Goal: Information Seeking & Learning: Find specific page/section

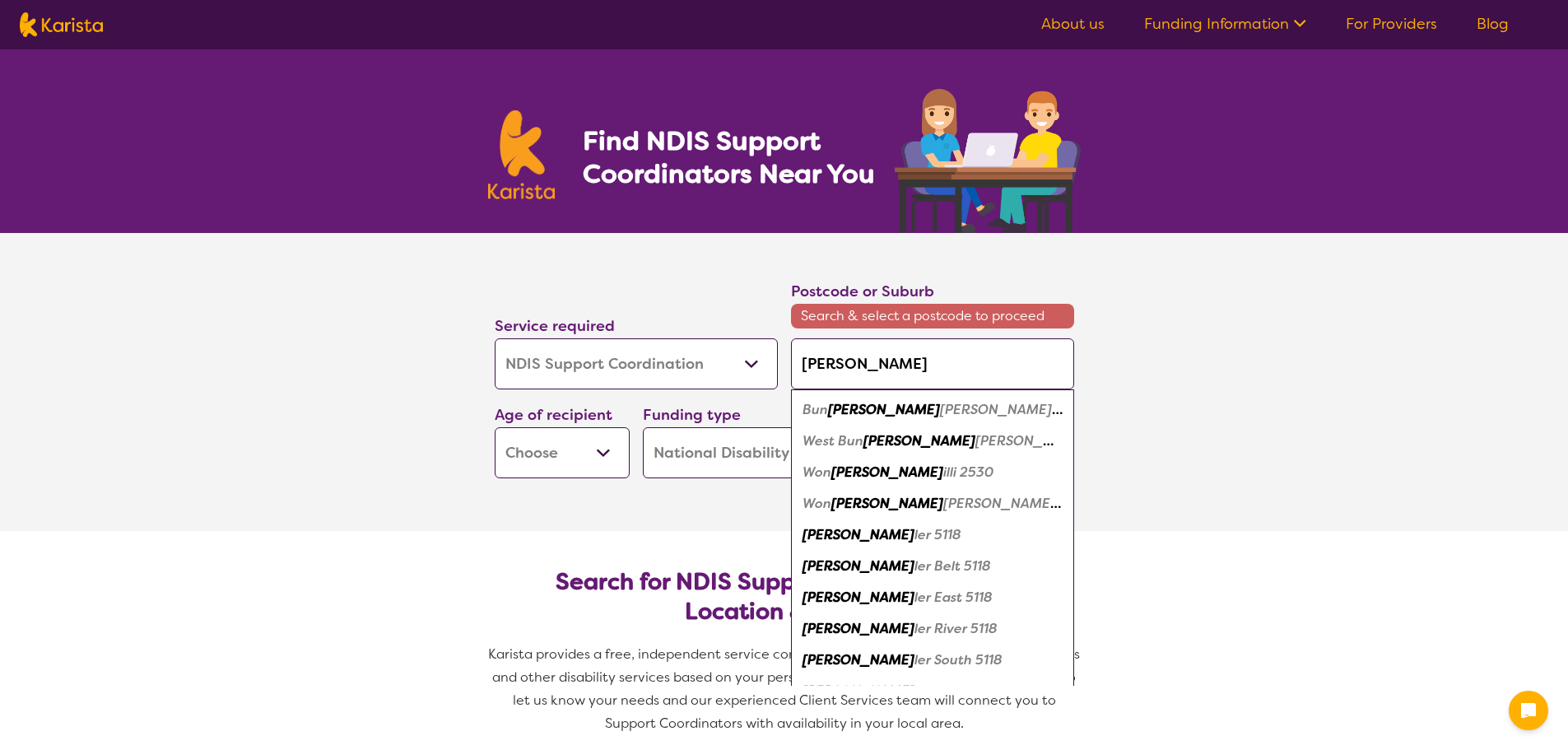
select select "NDIS Support Coordination"
select select "NDIS"
select select "NDIS Support Coordination"
select select "NDIS"
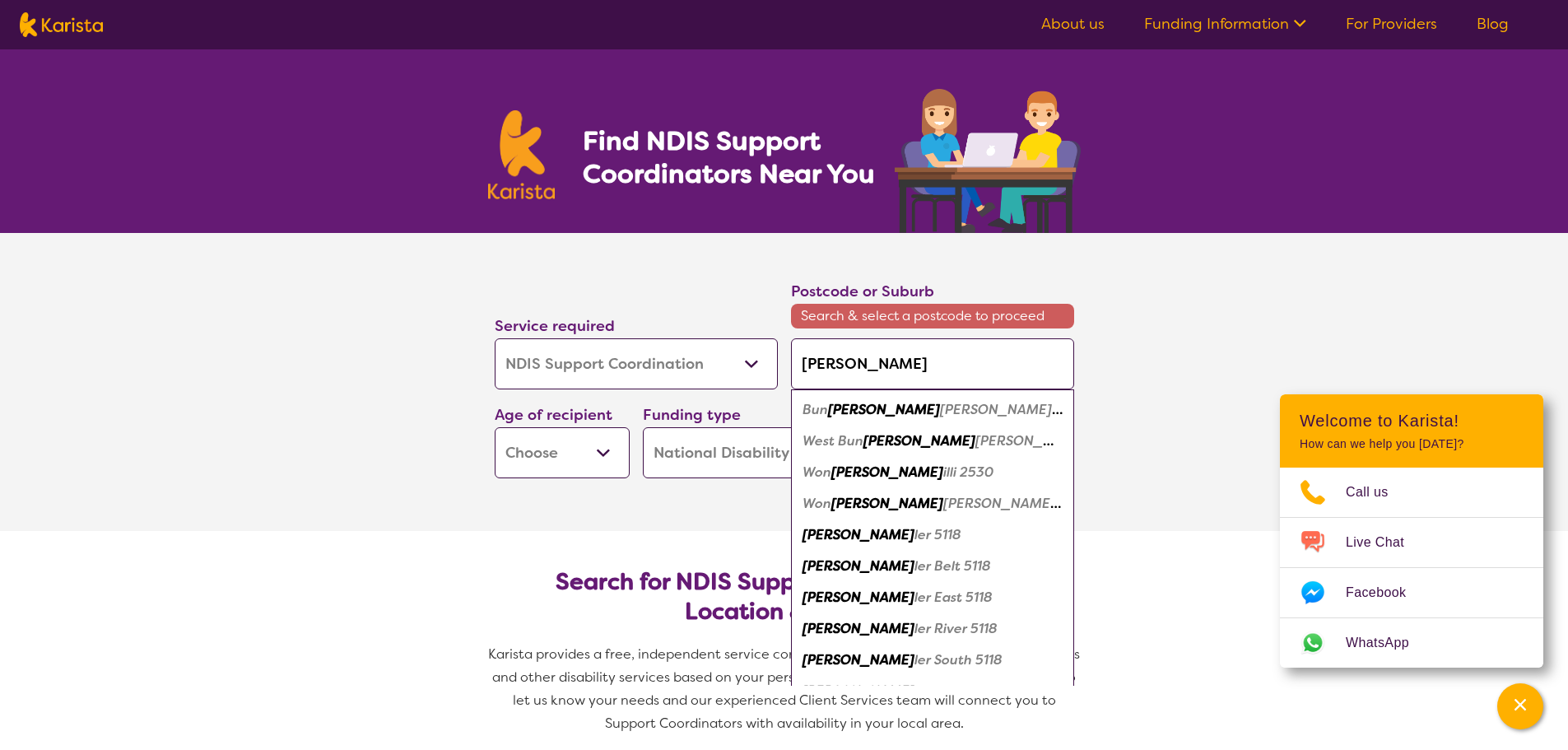
click at [915, 532] on em "ler 5118" at bounding box center [938, 535] width 47 height 17
type input "5118"
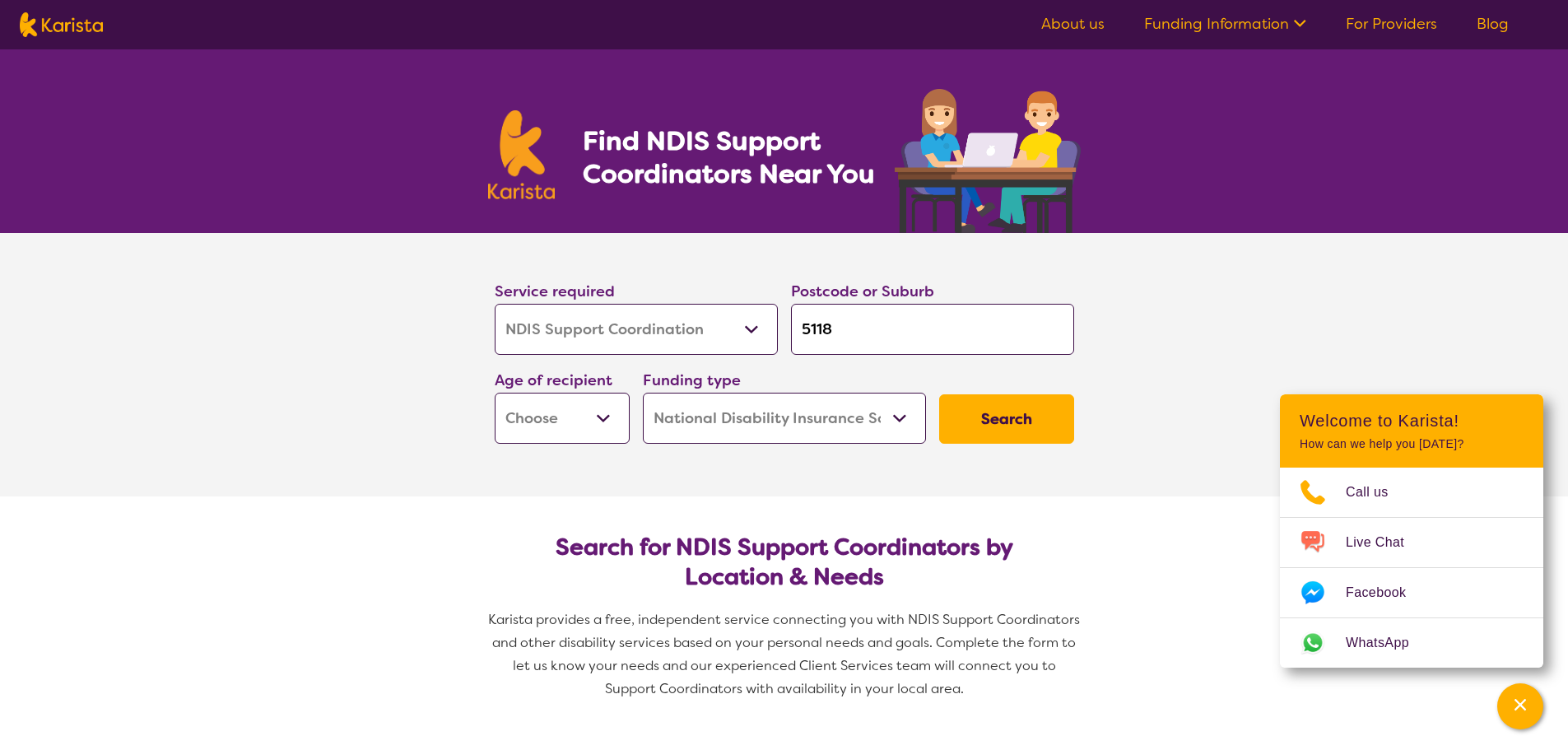
click at [588, 414] on select "Early Childhood - 0 to 9 Child - 10 to 11 Adolescent - 12 to 17 Adult - 18 to 6…" at bounding box center [562, 418] width 135 height 51
select select "AD"
click at [494, 393] on select "Early Childhood - 0 to 9 Child - 10 to 11 Adolescent - 12 to 17 Adult - 18 to 6…" at bounding box center [562, 418] width 135 height 51
select select "AD"
click at [1056, 416] on button "Search" at bounding box center [1007, 418] width 135 height 50
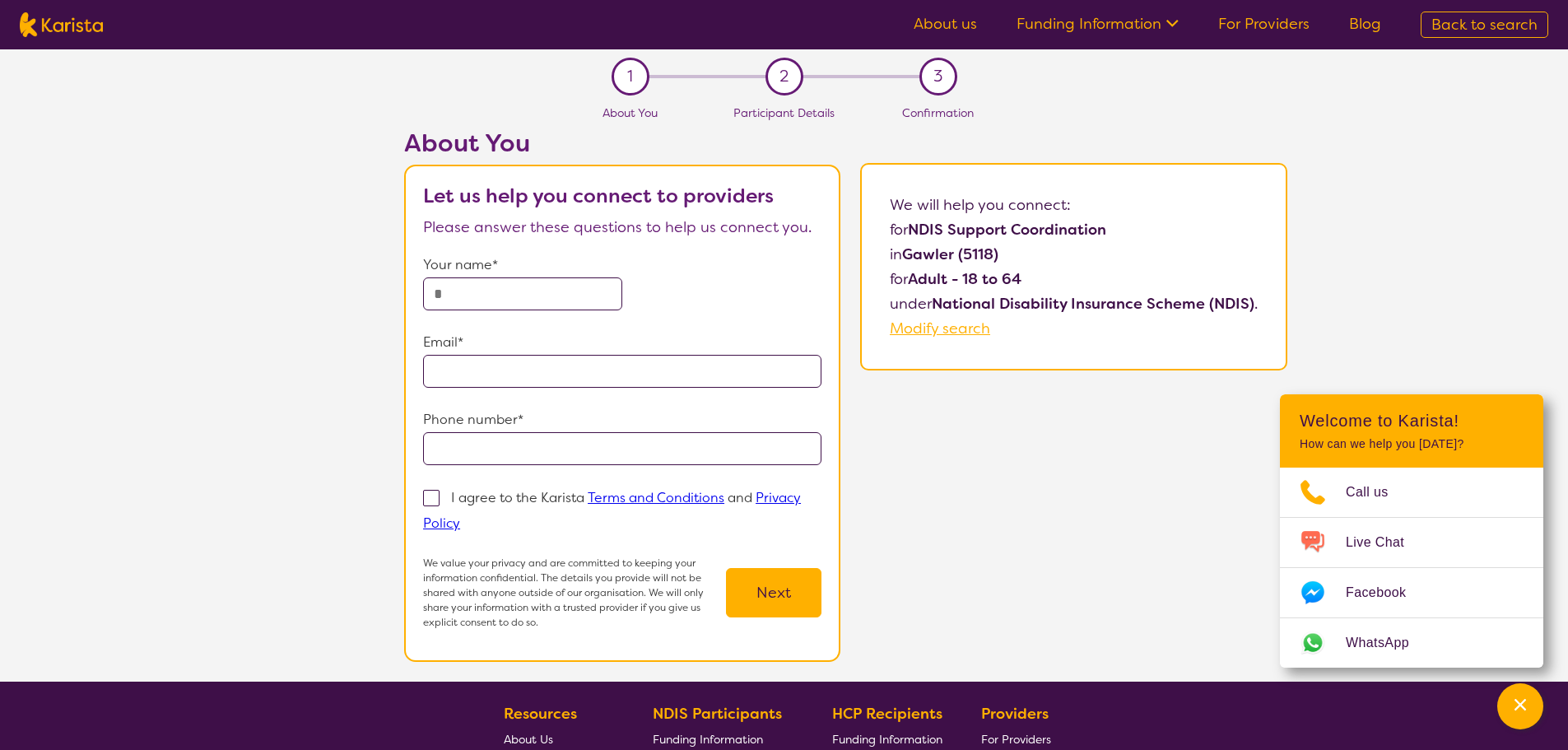
select select "NDIS Support Coordination"
select select "AD"
select select "NDIS"
select select "NDIS Support Coordination"
select select "AD"
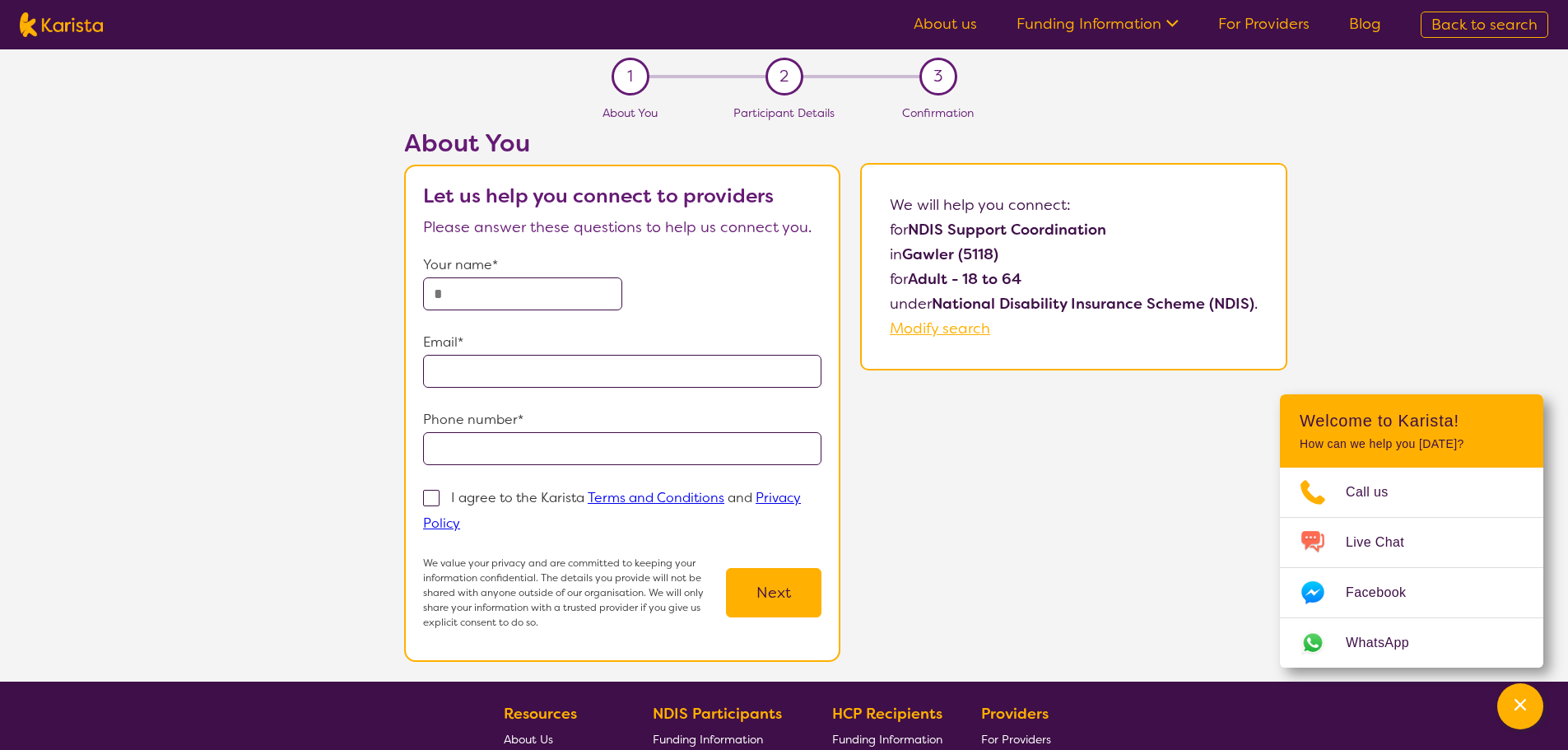
select select "NDIS"
